Goal: Information Seeking & Learning: Find specific fact

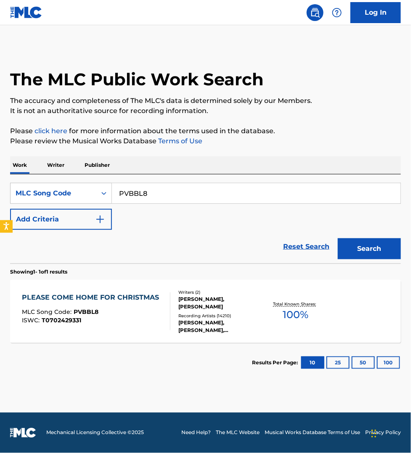
click at [159, 189] on input "PVBBL8" at bounding box center [256, 193] width 288 height 20
paste input "G74942"
type input "G74942"
click at [338, 238] on button "Search" at bounding box center [369, 248] width 63 height 21
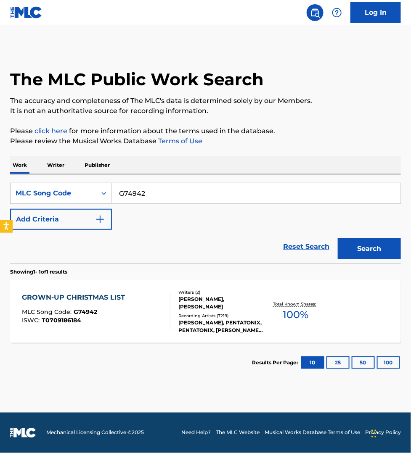
click at [144, 308] on div "GROWN-UP CHRISTMAS LIST MLC Song Code : G74942 ISWC : T0709186184" at bounding box center [96, 312] width 148 height 38
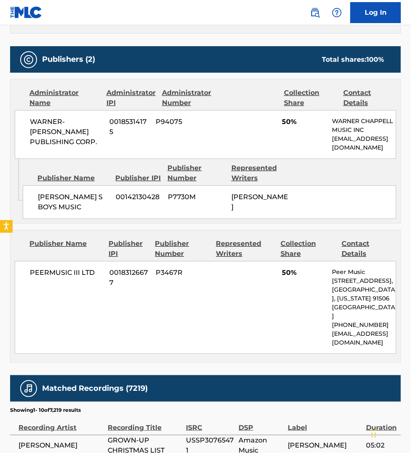
scroll to position [657, 0]
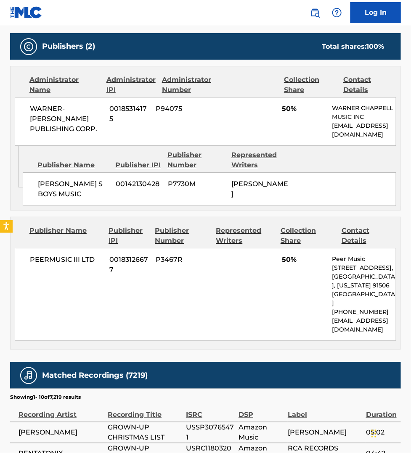
click at [330, 376] on div "Work Detail Member Work Identifier -- MLC Song Code G74942 ISWC T0709186184 Dur…" at bounding box center [205, 117] width 391 height 1249
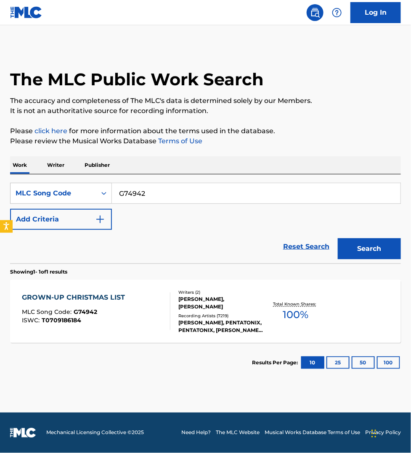
click at [167, 193] on input "G74942" at bounding box center [256, 193] width 288 height 20
paste input "M34703"
type input "M34703"
click at [338, 238] on button "Search" at bounding box center [369, 248] width 63 height 21
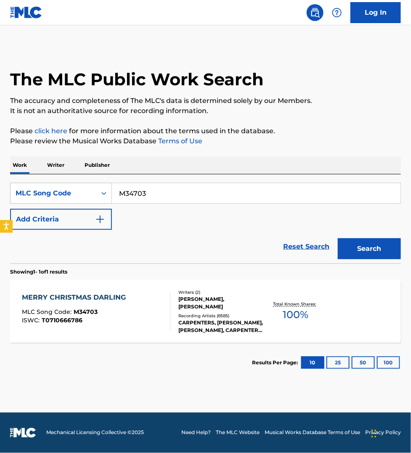
click at [161, 310] on div "MERRY CHRISTMAS DARLING MLC Song Code : M34703 ISWC : T0710666786" at bounding box center [96, 312] width 148 height 38
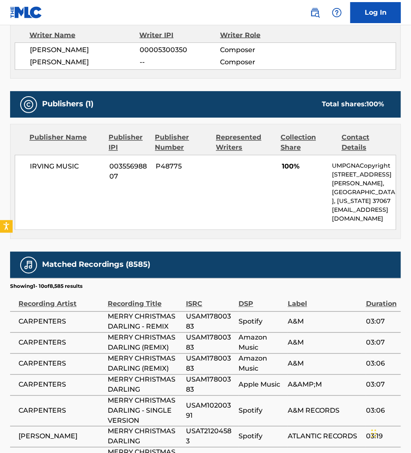
scroll to position [328, 0]
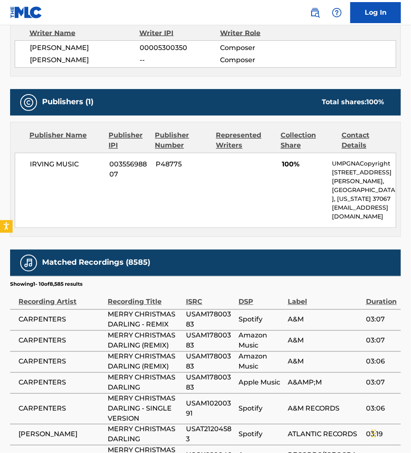
click at [377, 368] on td "03:06" at bounding box center [383, 362] width 35 height 21
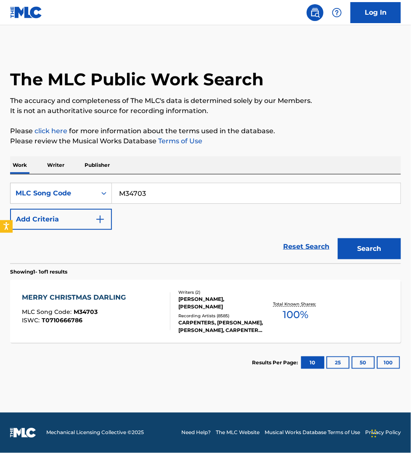
click at [156, 201] on input "M34703" at bounding box center [256, 193] width 288 height 20
paste input "R52408"
type input "R52408"
click at [338, 238] on button "Search" at bounding box center [369, 248] width 63 height 21
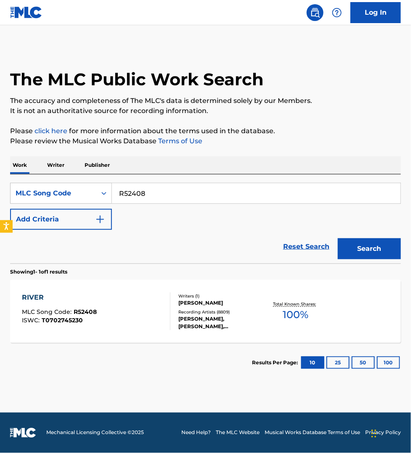
click at [146, 320] on div "RIVER MLC Song Code : R52408 ISWC : T0702745230" at bounding box center [96, 312] width 148 height 38
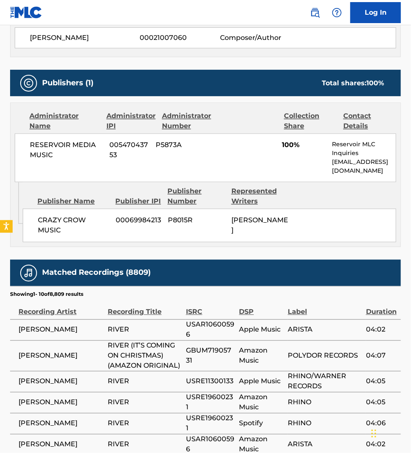
scroll to position [328, 0]
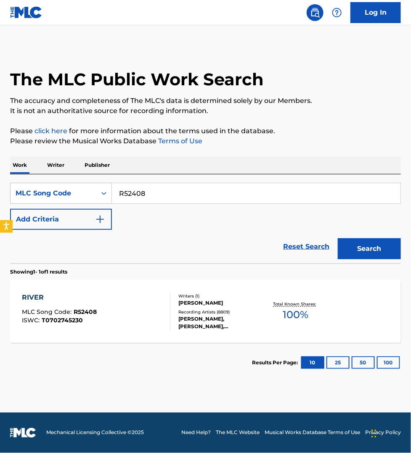
click at [150, 194] on input "R52408" at bounding box center [256, 193] width 288 height 20
paste input "I08387"
type input "I08387"
click at [338, 238] on button "Search" at bounding box center [369, 248] width 63 height 21
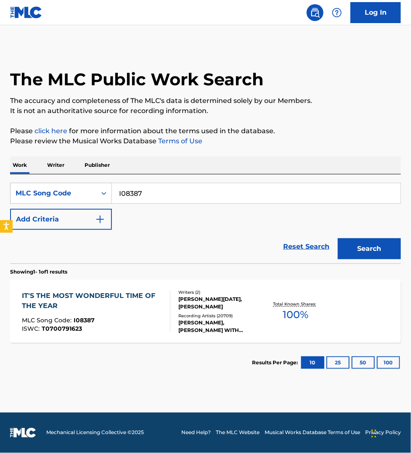
click at [124, 314] on div "IT'S THE MOST WONDERFUL TIME OF THE YEAR MLC Song Code : I08387 ISWC : T0700791…" at bounding box center [92, 311] width 141 height 41
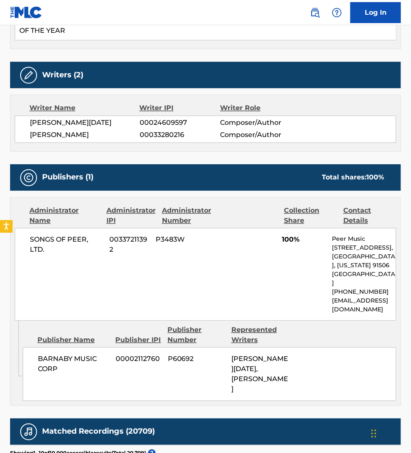
scroll to position [328, 0]
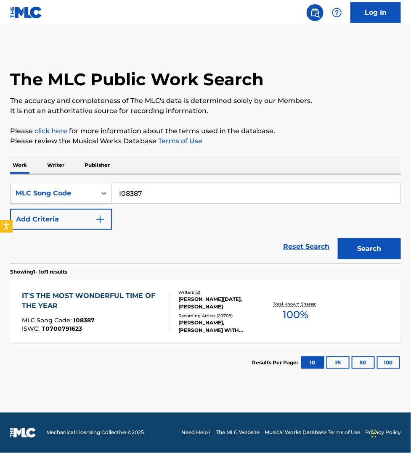
click at [151, 193] on input "I08387" at bounding box center [256, 193] width 288 height 20
paste input "L48173"
type input "L48173"
click at [338, 238] on button "Search" at bounding box center [369, 248] width 63 height 21
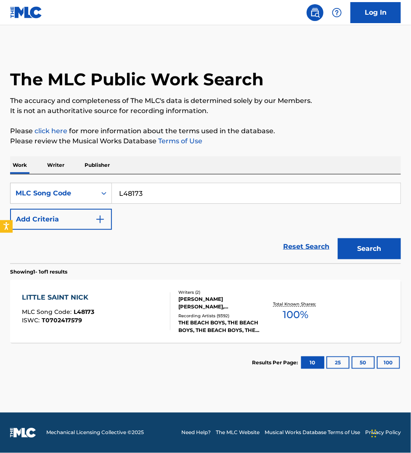
click at [140, 320] on div "LITTLE SAINT NICK MLC Song Code : L48173 ISWC : T0702417579" at bounding box center [96, 312] width 148 height 38
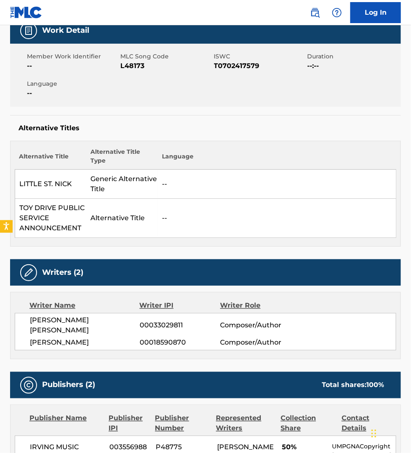
scroll to position [210, 0]
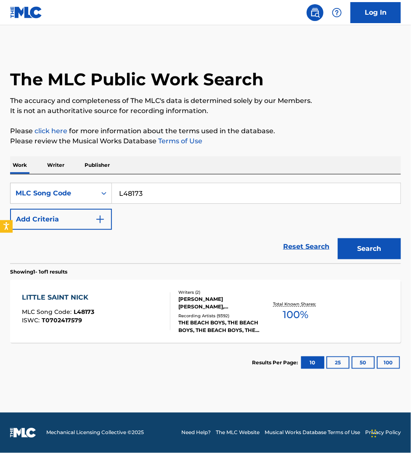
click at [164, 191] on input "L48173" at bounding box center [256, 193] width 288 height 20
paste input "TX5M7J"
type input "TX5M7J"
click at [338, 238] on button "Search" at bounding box center [369, 248] width 63 height 21
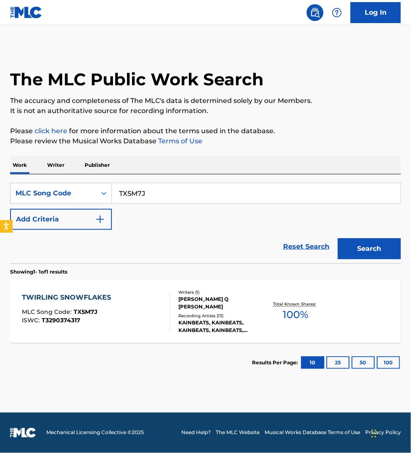
click at [136, 293] on div "TWIRLING SNOWFLAKES MLC Song Code : TX5M7J ISWC : T3290374317" at bounding box center [96, 312] width 148 height 38
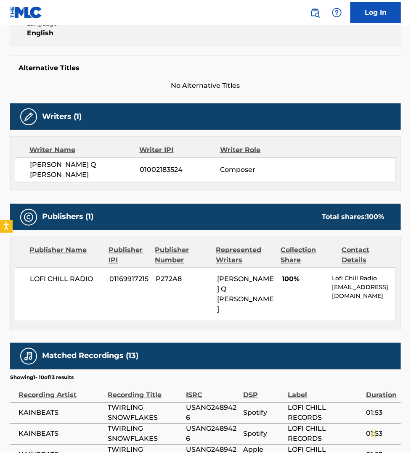
scroll to position [197, 0]
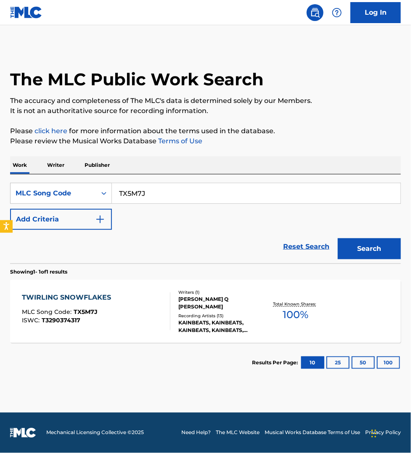
click at [159, 191] on input "TX5M7J" at bounding box center [256, 193] width 288 height 20
paste input "CI7M25"
type input "CI7M25"
click at [338, 238] on button "Search" at bounding box center [369, 248] width 63 height 21
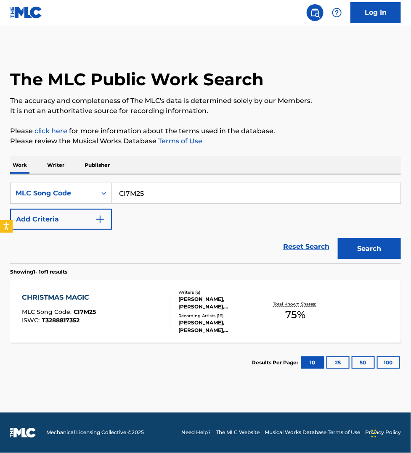
click at [160, 302] on div "CHRISTMAS MAGIC MLC Song Code : CI7M25 ISWC : T3288817352" at bounding box center [96, 312] width 148 height 38
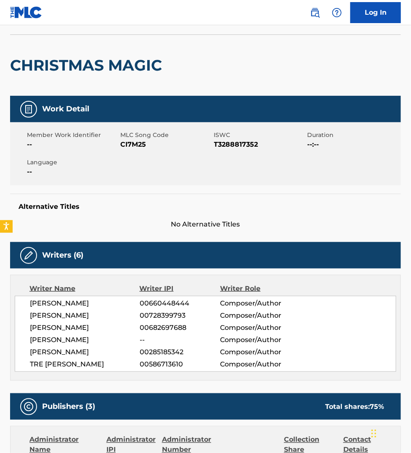
scroll to position [53, 0]
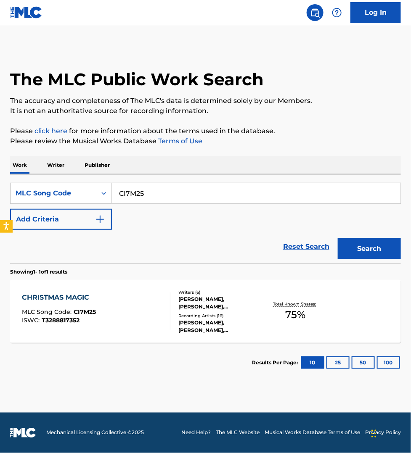
click at [152, 191] on input "CI7M25" at bounding box center [256, 193] width 288 height 20
paste input "NDN"
click at [338, 238] on button "Search" at bounding box center [369, 248] width 63 height 21
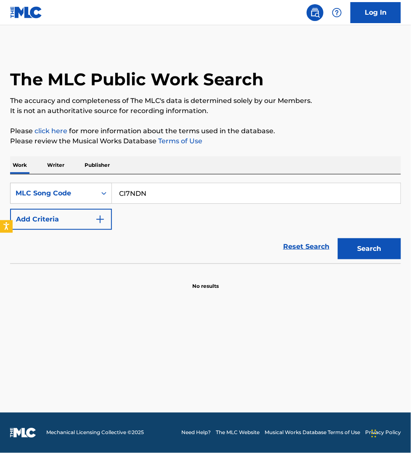
click at [160, 198] on input "CI7NDN" at bounding box center [256, 193] width 288 height 20
paste input "HVAW8M"
type input "HVAW8M"
click at [338, 238] on button "Search" at bounding box center [369, 248] width 63 height 21
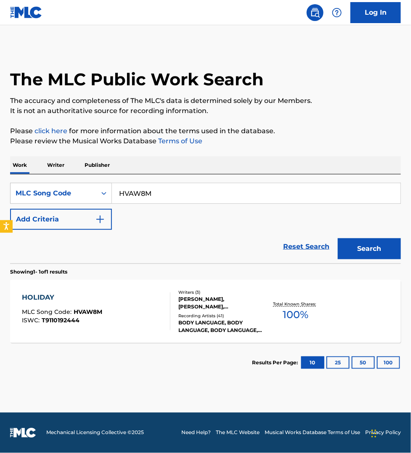
click at [148, 310] on div "HOLIDAY MLC Song Code : HVAW8M ISWC : T9110192444" at bounding box center [96, 312] width 148 height 38
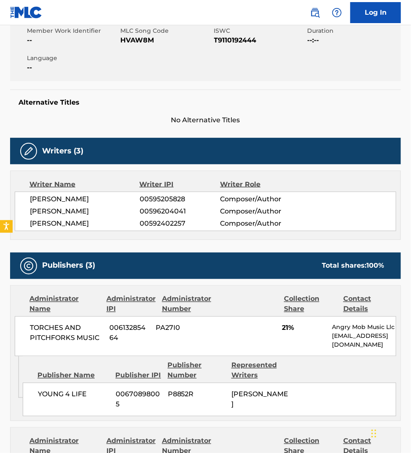
scroll to position [158, 0]
